Goal: Transaction & Acquisition: Purchase product/service

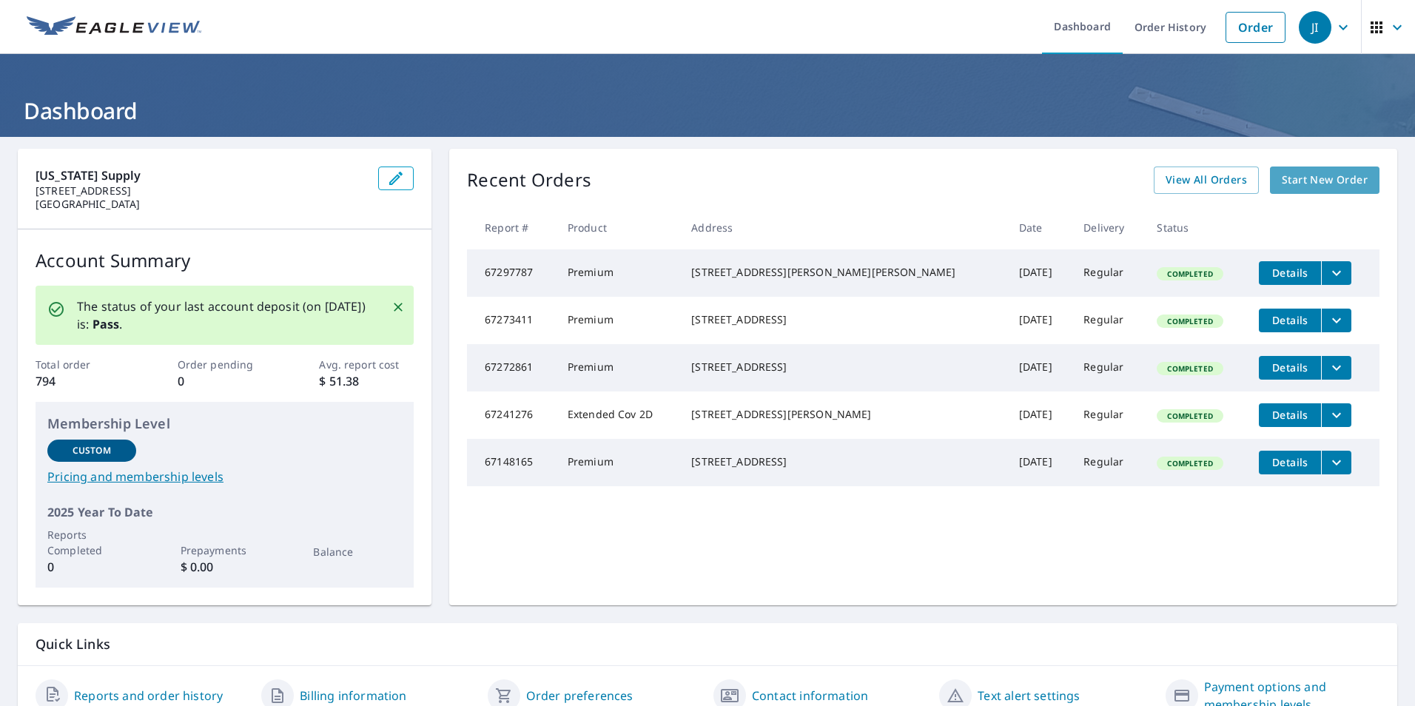
click at [1308, 175] on span "Start New Order" at bounding box center [1325, 180] width 86 height 19
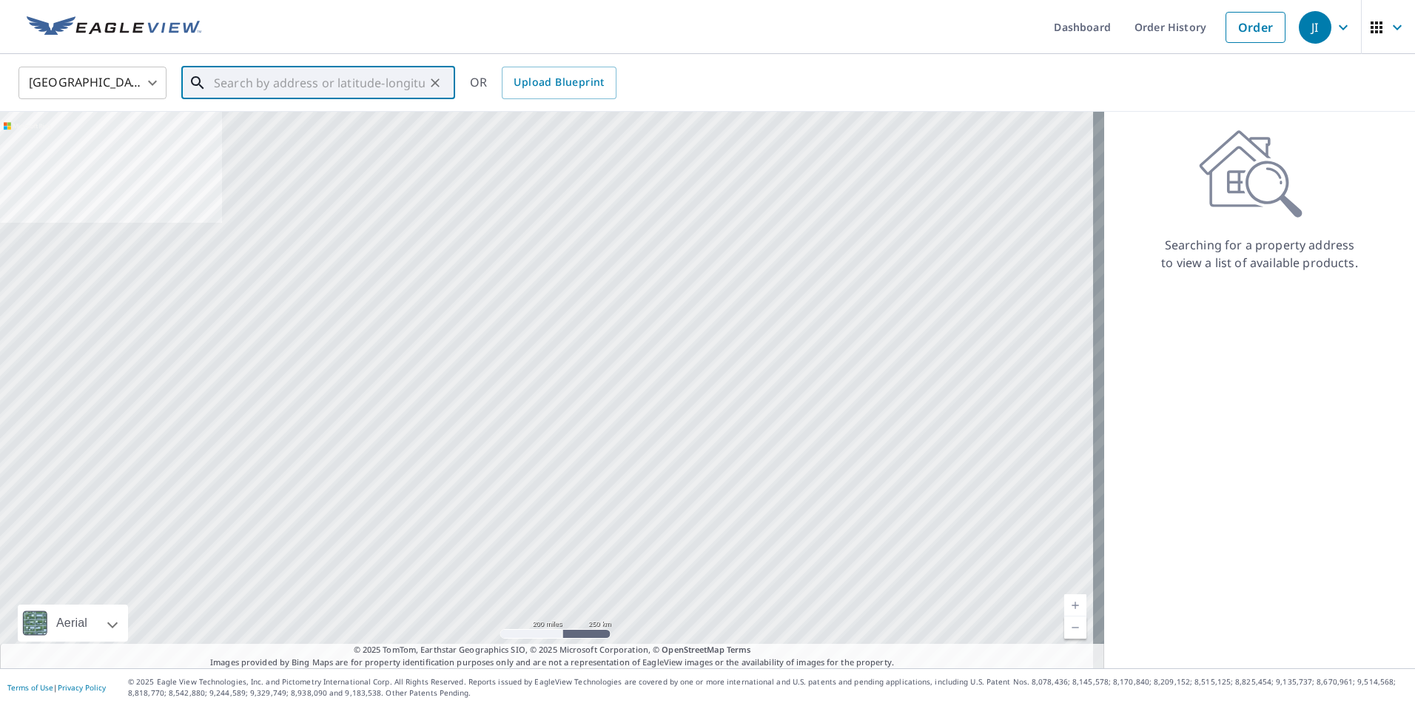
click at [264, 87] on input "text" at bounding box center [319, 82] width 211 height 41
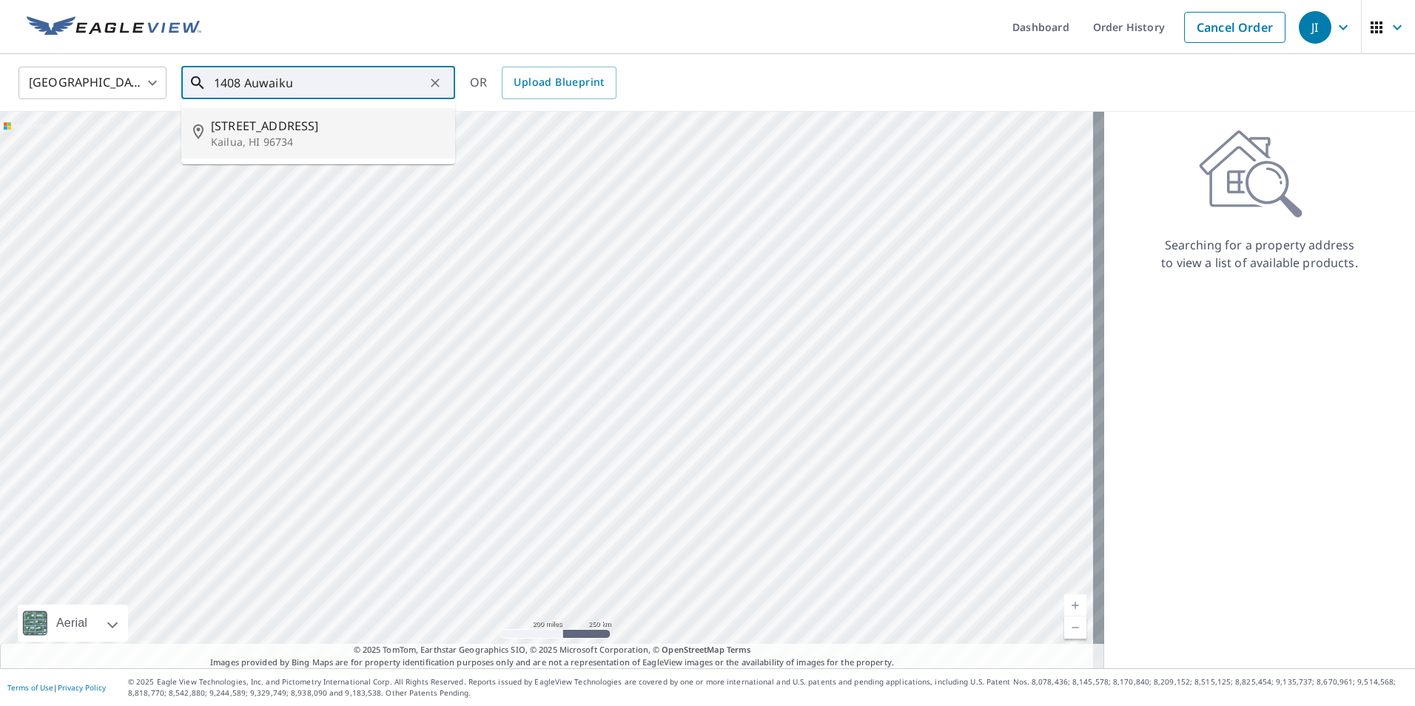
click at [297, 127] on span "[STREET_ADDRESS]" at bounding box center [327, 126] width 232 height 18
type input "[STREET_ADDRESS]"
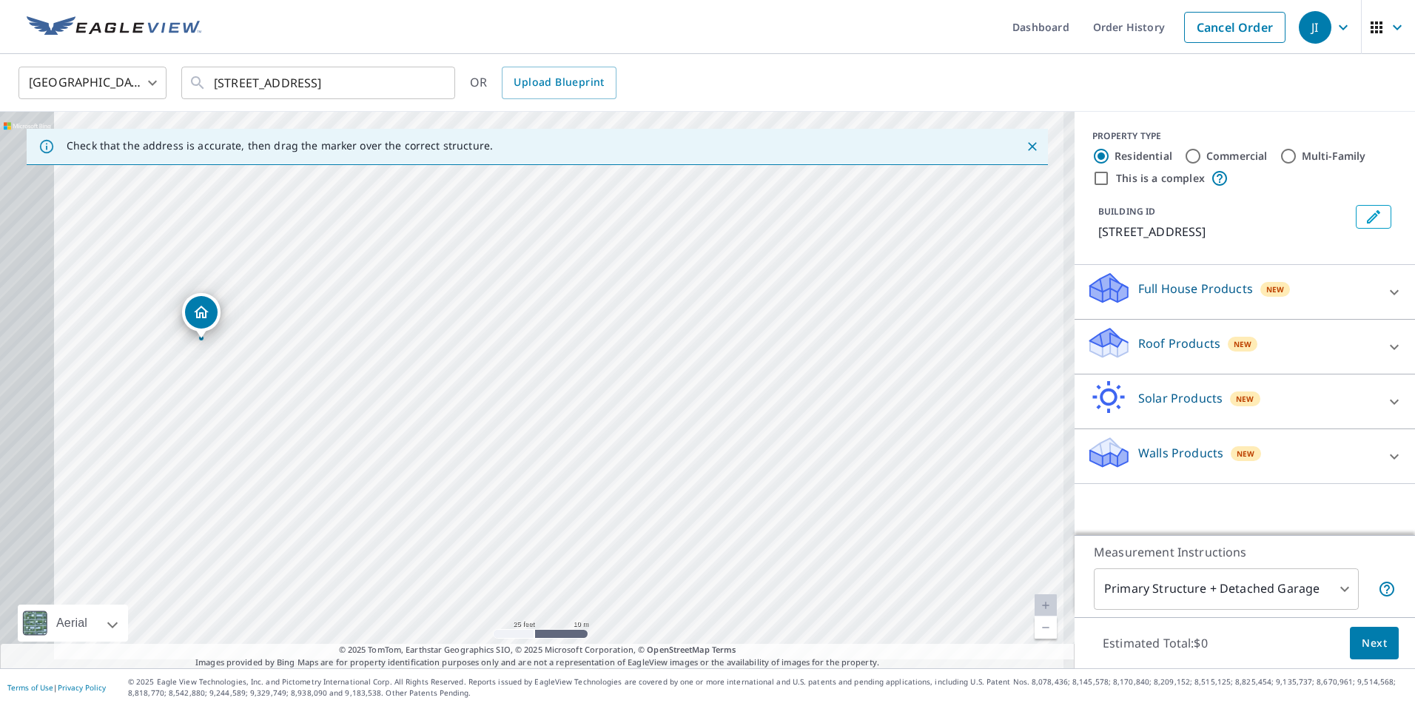
drag, startPoint x: 503, startPoint y: 395, endPoint x: 990, endPoint y: 293, distance: 497.5
click at [990, 293] on div "[STREET_ADDRESS]" at bounding box center [537, 390] width 1075 height 557
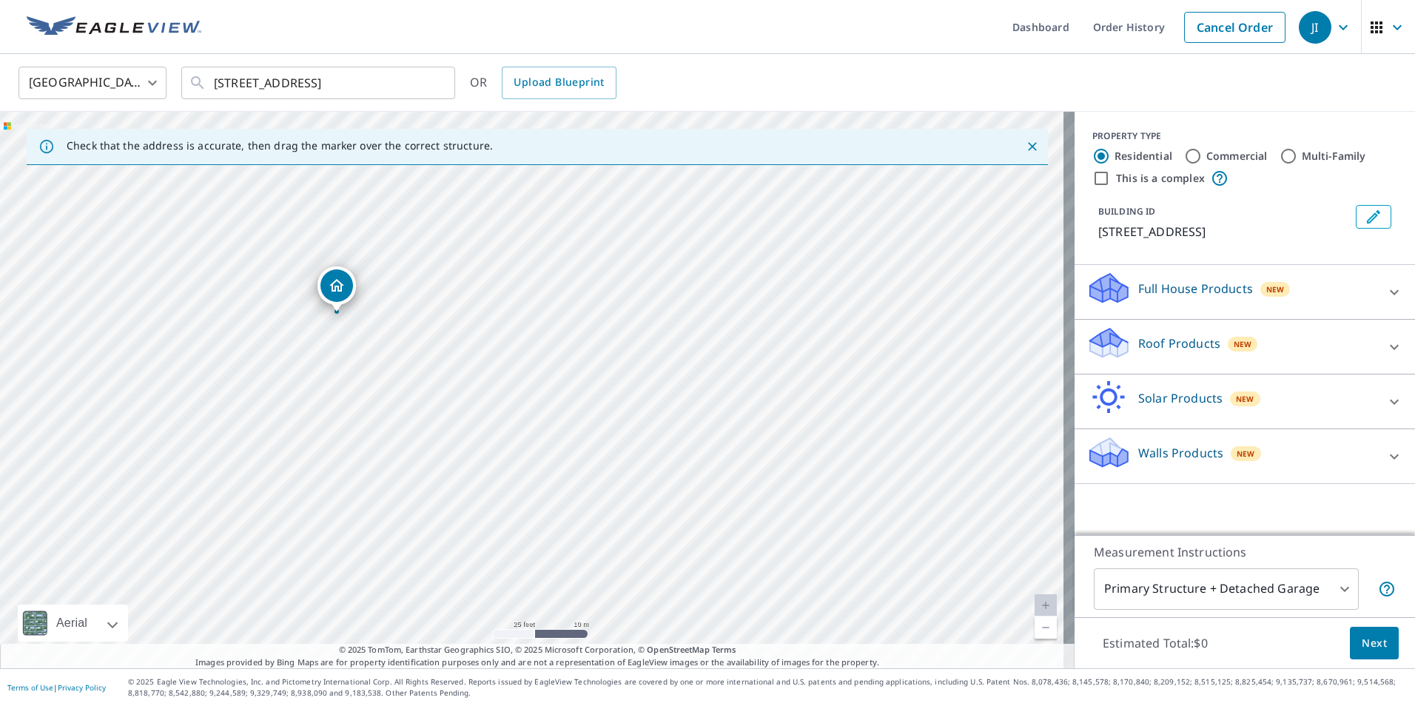
drag, startPoint x: 570, startPoint y: 349, endPoint x: 696, endPoint y: 323, distance: 128.3
click at [696, 323] on div "[STREET_ADDRESS]" at bounding box center [537, 390] width 1075 height 557
click at [1386, 344] on icon at bounding box center [1395, 347] width 18 height 18
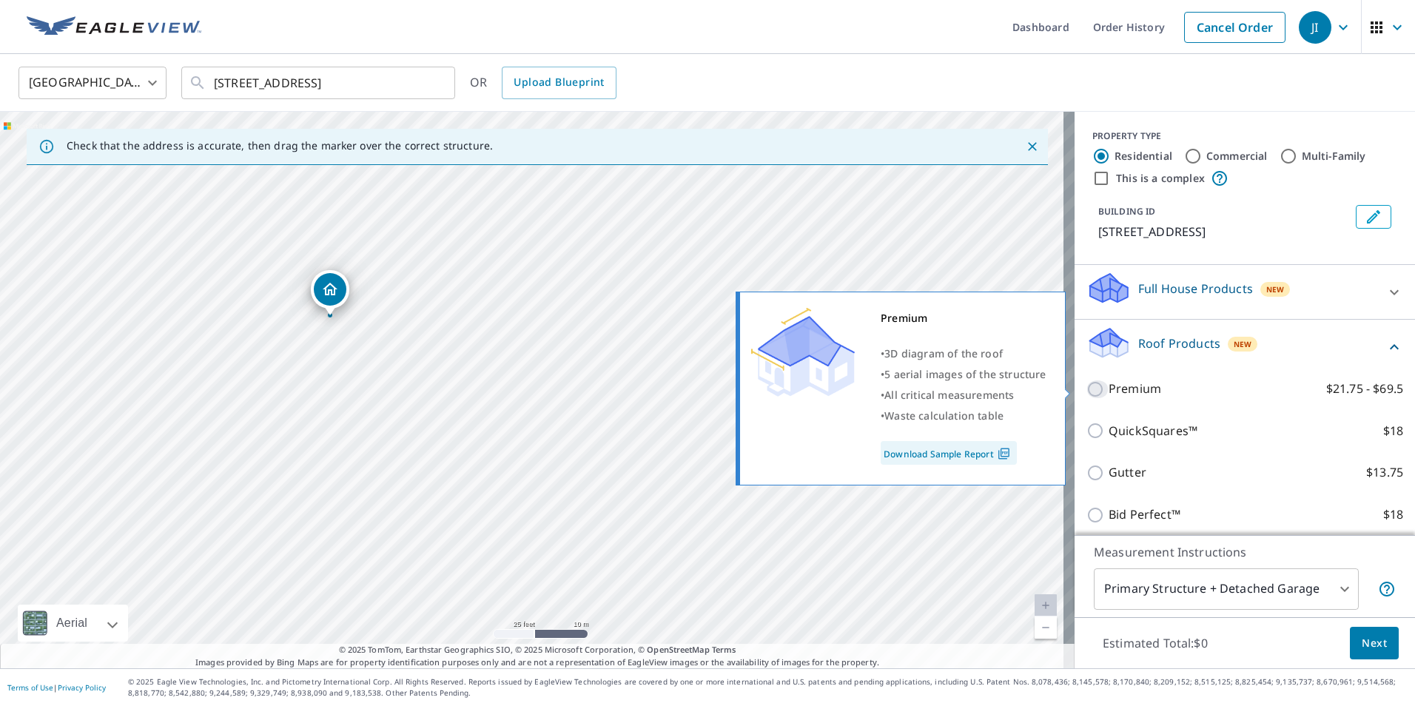
click at [1087, 393] on input "Premium $21.75 - $69.5" at bounding box center [1098, 389] width 22 height 18
checkbox input "true"
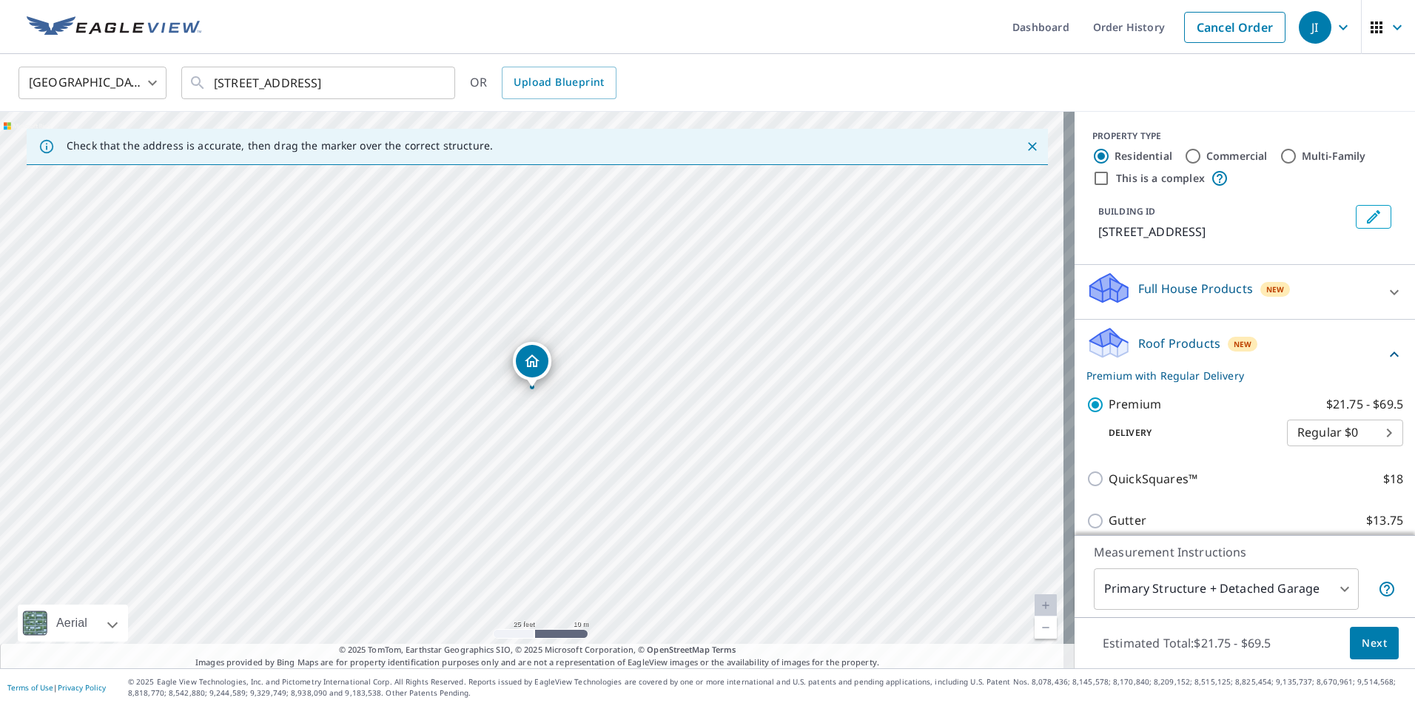
click at [1362, 645] on span "Next" at bounding box center [1374, 643] width 25 height 19
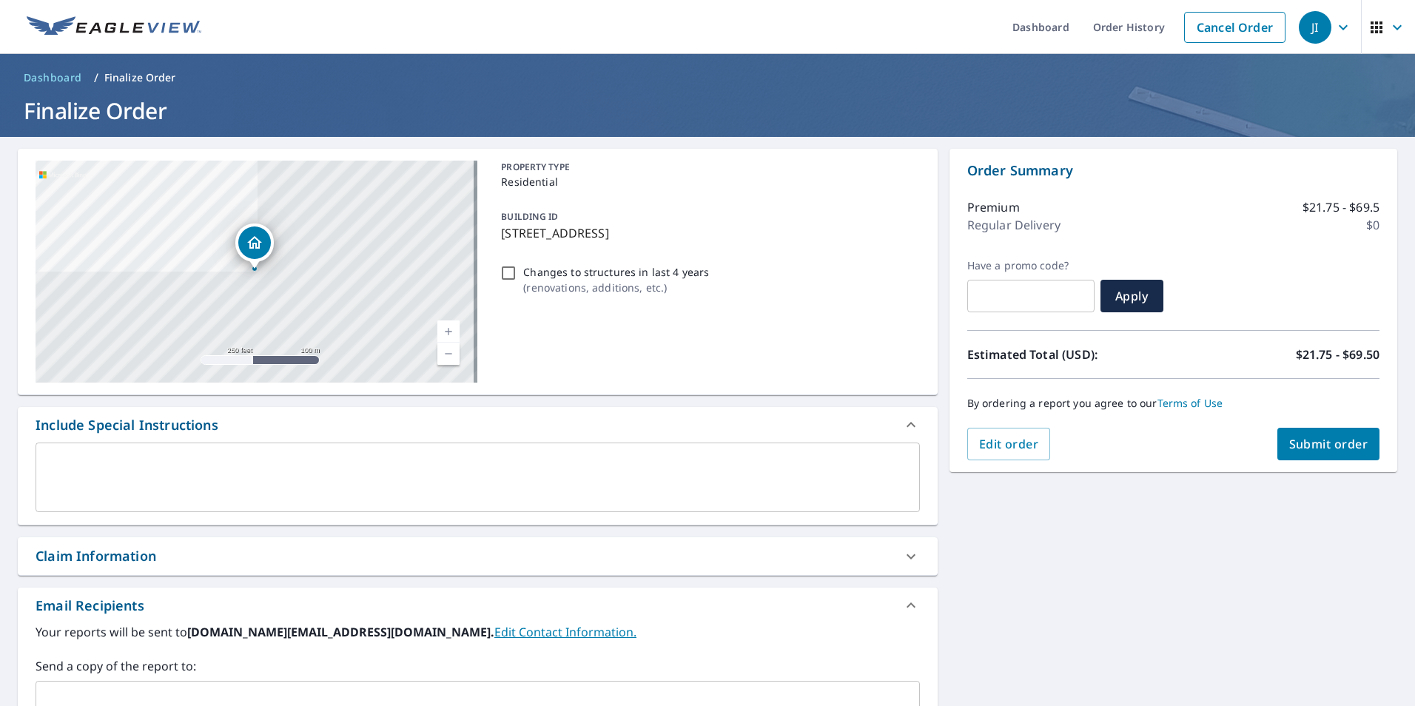
click at [1326, 442] on span "Submit order" at bounding box center [1328, 444] width 79 height 16
checkbox input "true"
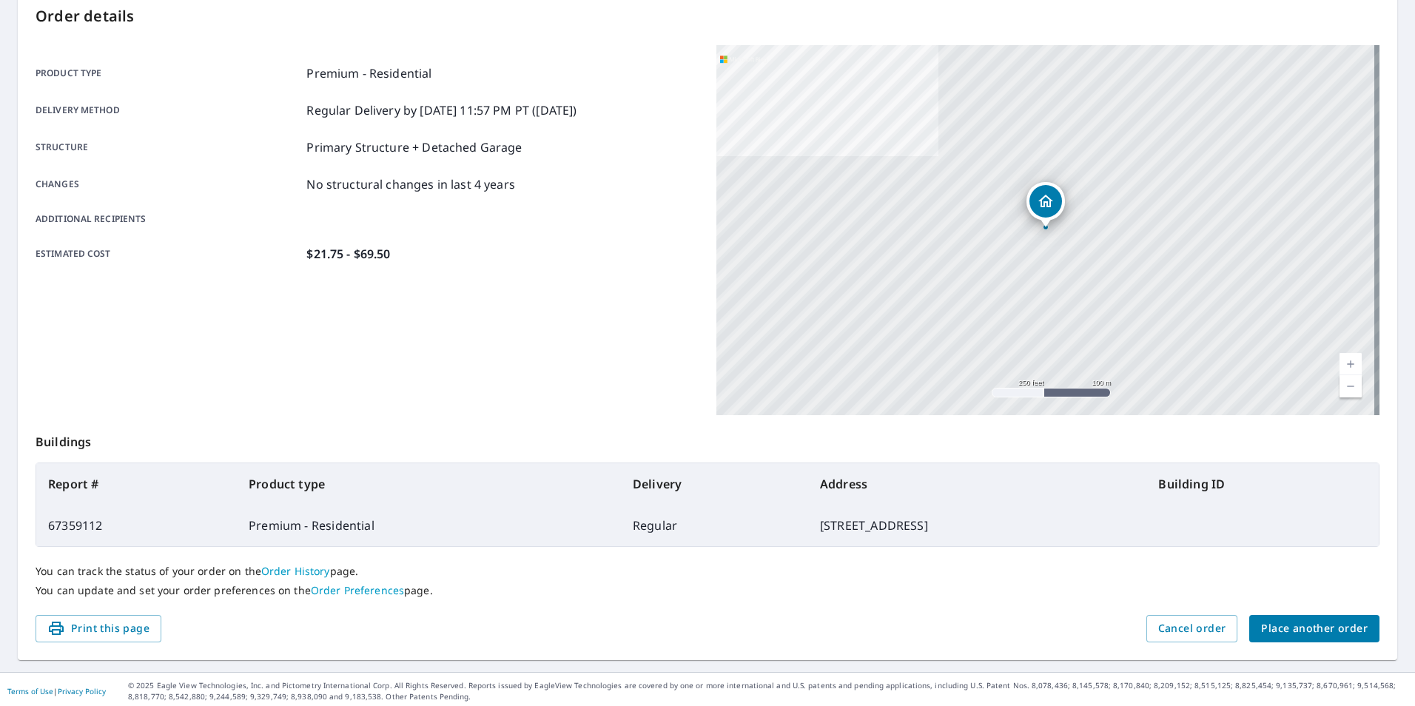
scroll to position [165, 0]
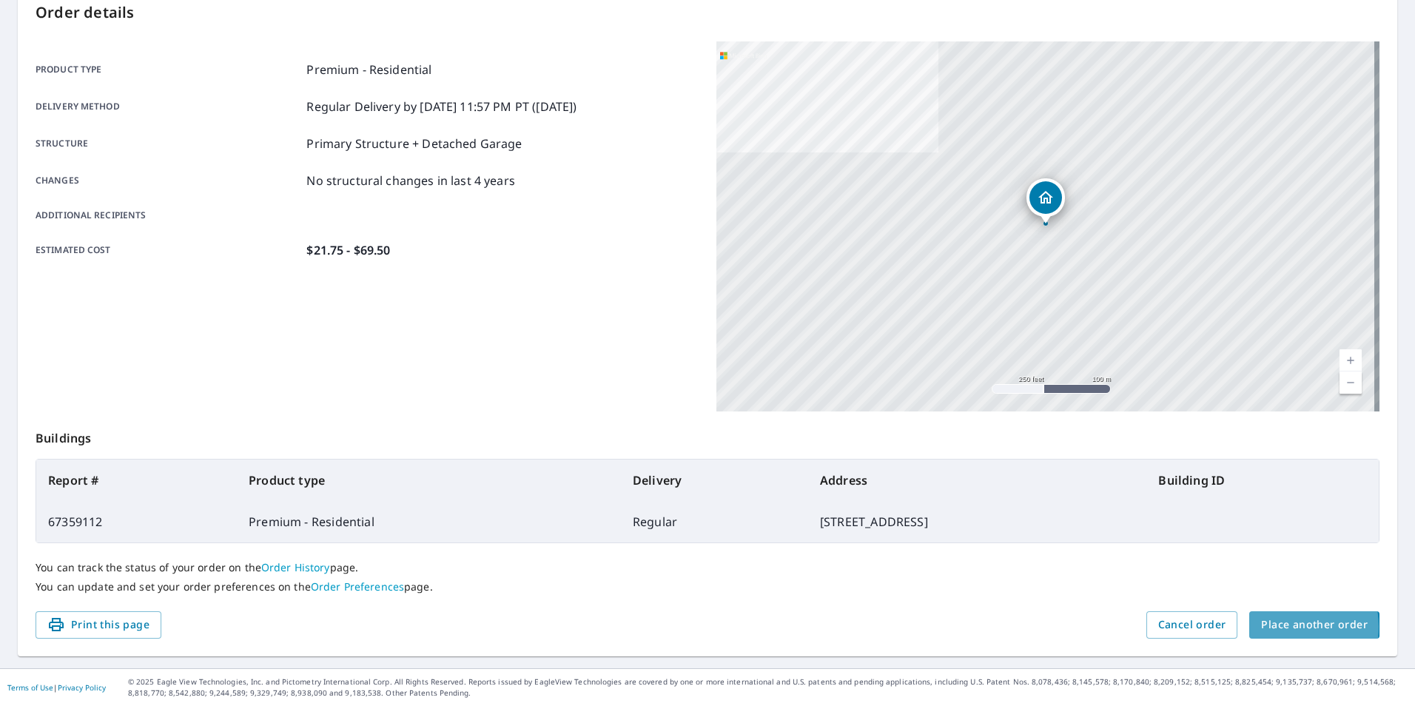
click at [1272, 627] on span "Place another order" at bounding box center [1314, 625] width 107 height 19
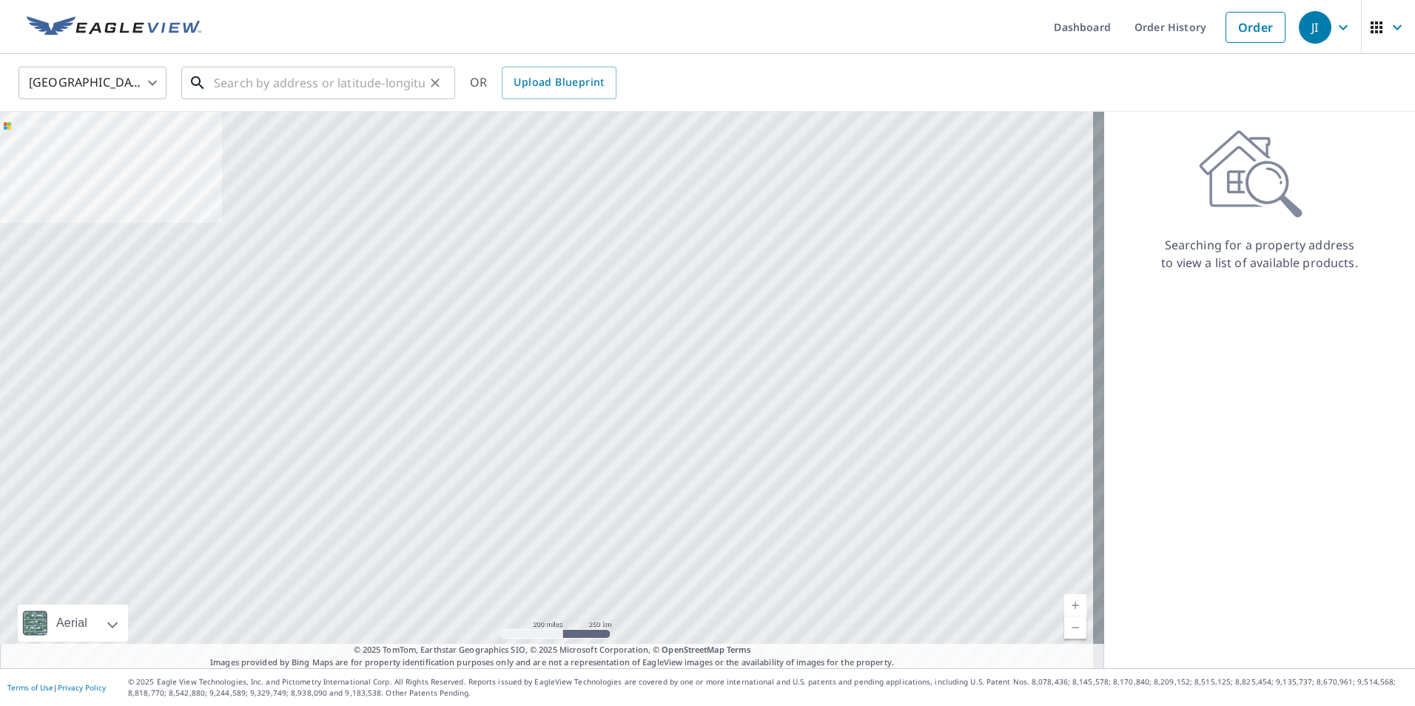
click at [295, 83] on input "text" at bounding box center [319, 82] width 211 height 41
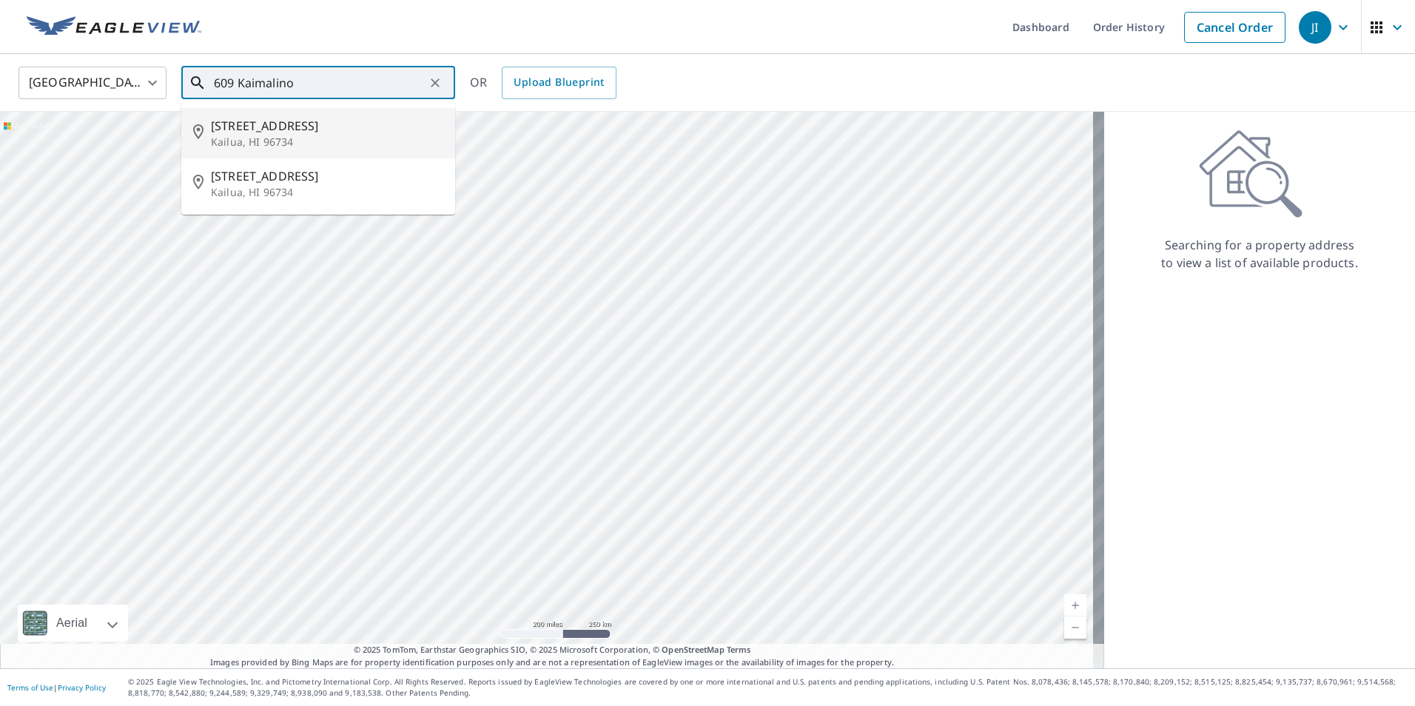
click at [266, 133] on span "[STREET_ADDRESS]" at bounding box center [327, 126] width 232 height 18
type input "[STREET_ADDRESS]"
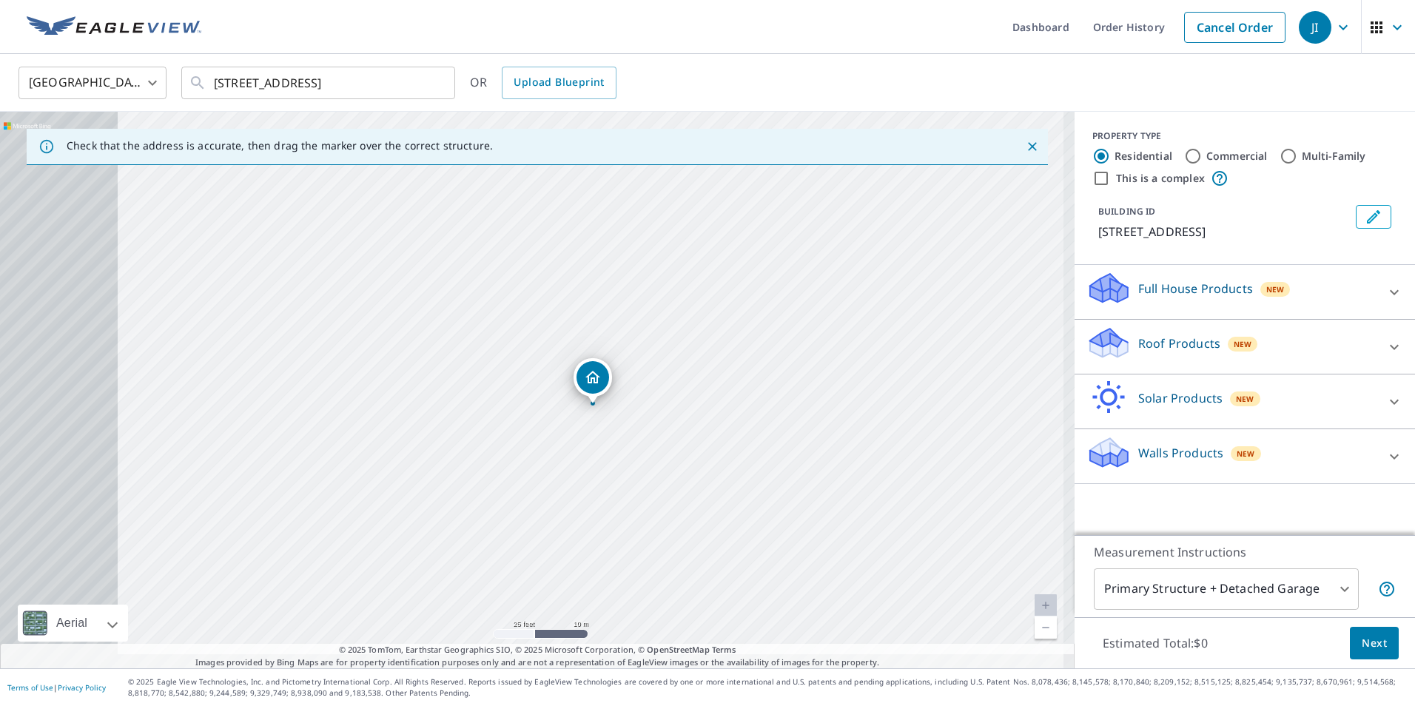
drag, startPoint x: 481, startPoint y: 395, endPoint x: 753, endPoint y: 349, distance: 275.4
click at [753, 349] on div "[STREET_ADDRESS]" at bounding box center [537, 390] width 1075 height 557
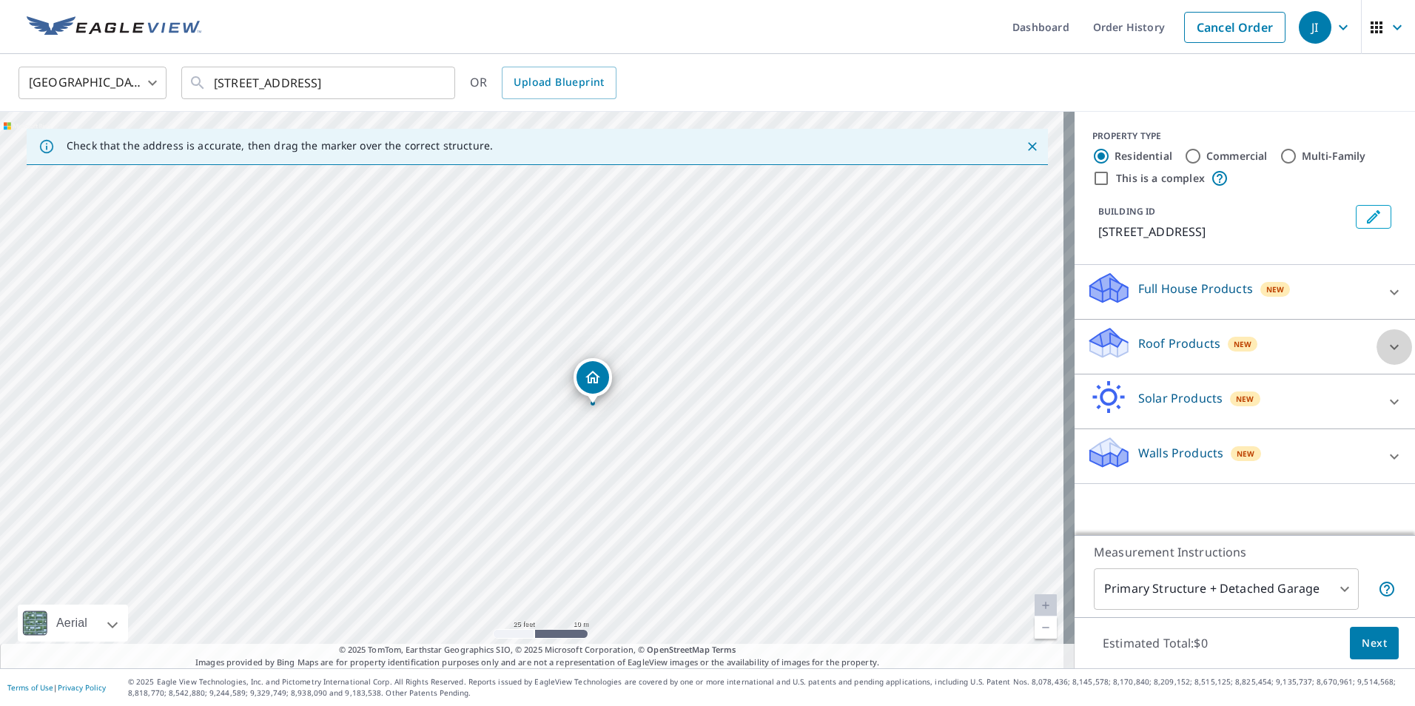
click at [1390, 346] on icon at bounding box center [1394, 346] width 9 height 5
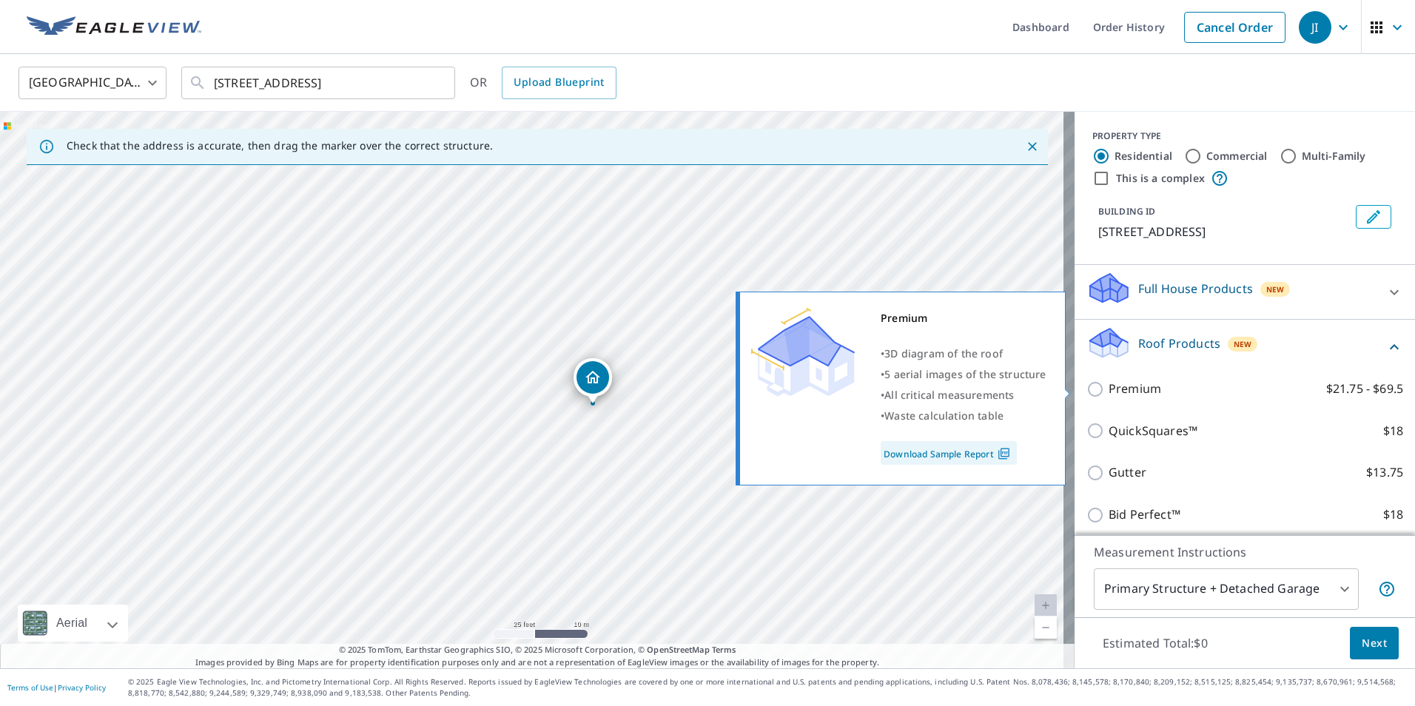
click at [1087, 388] on input "Premium $21.75 - $69.5" at bounding box center [1098, 389] width 22 height 18
checkbox input "true"
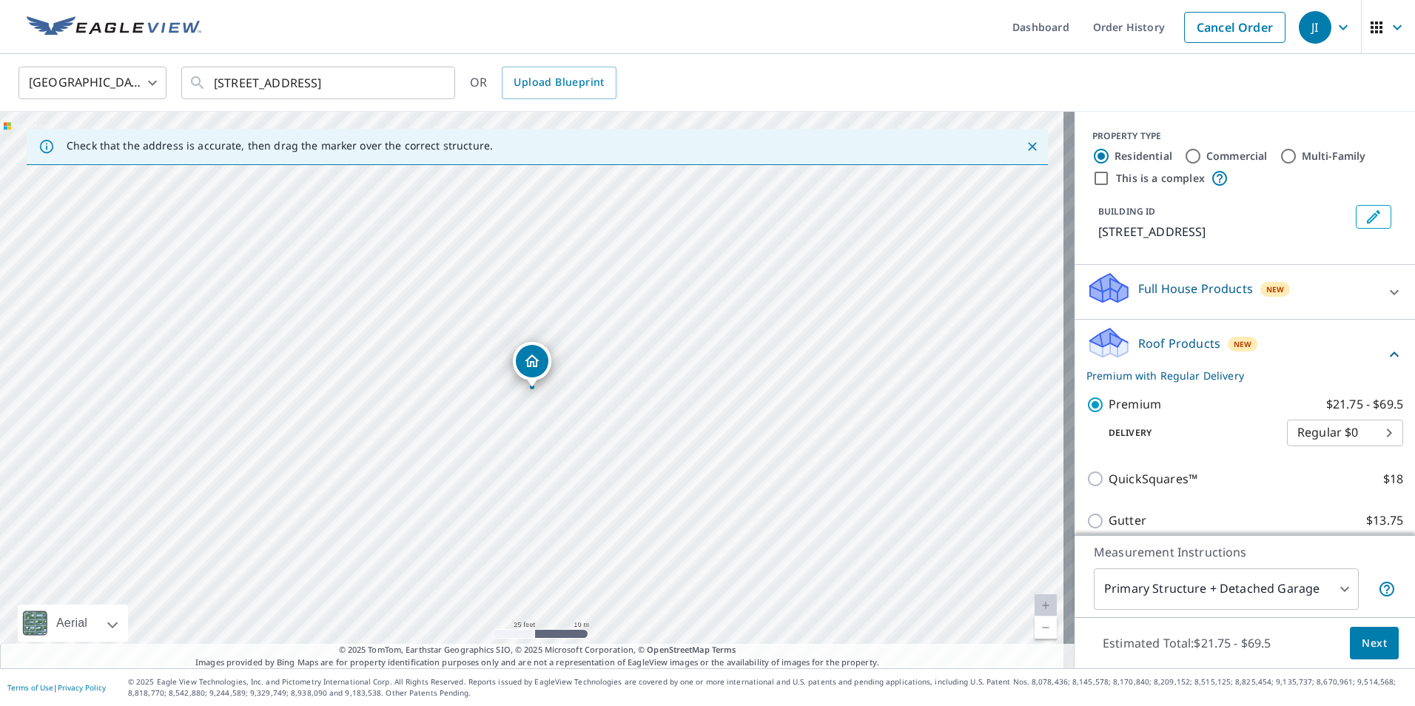
click at [1362, 640] on span "Next" at bounding box center [1374, 643] width 25 height 19
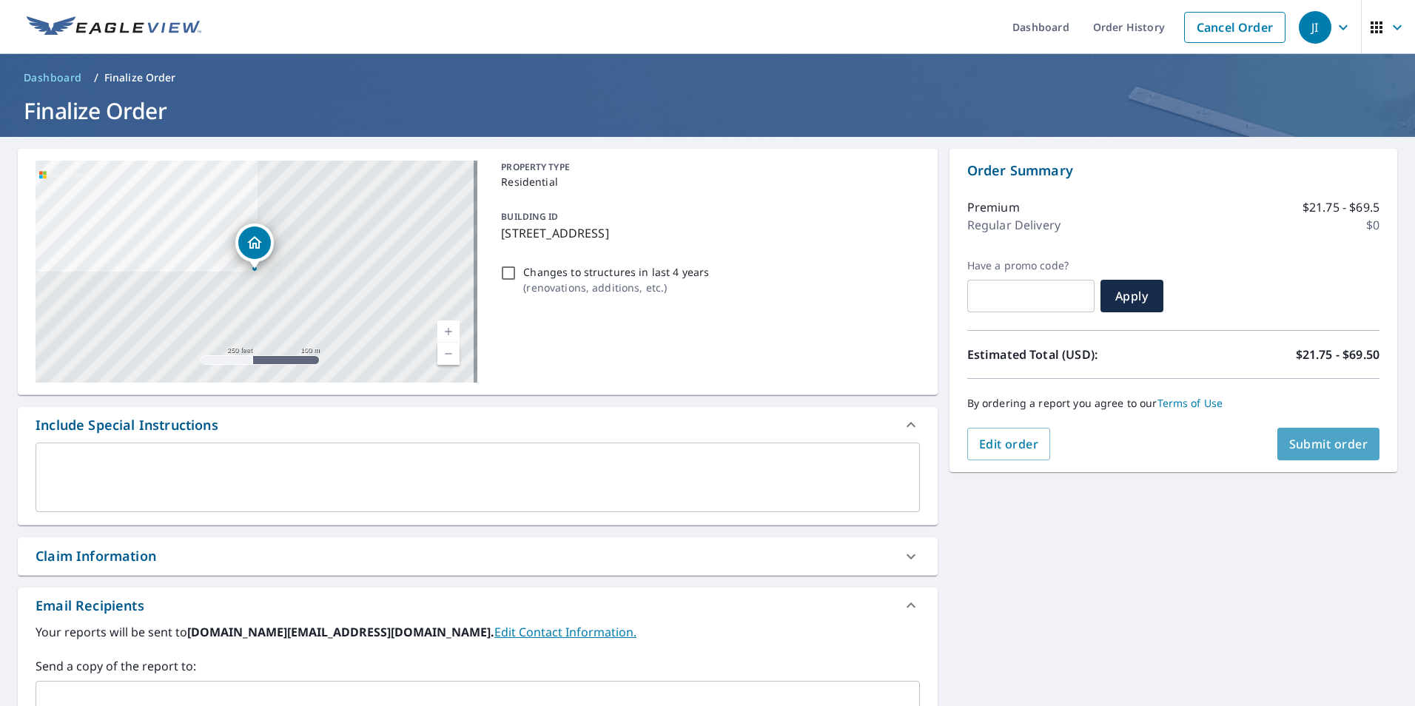
click at [1289, 445] on span "Submit order" at bounding box center [1328, 444] width 79 height 16
checkbox input "true"
